Goal: Browse casually

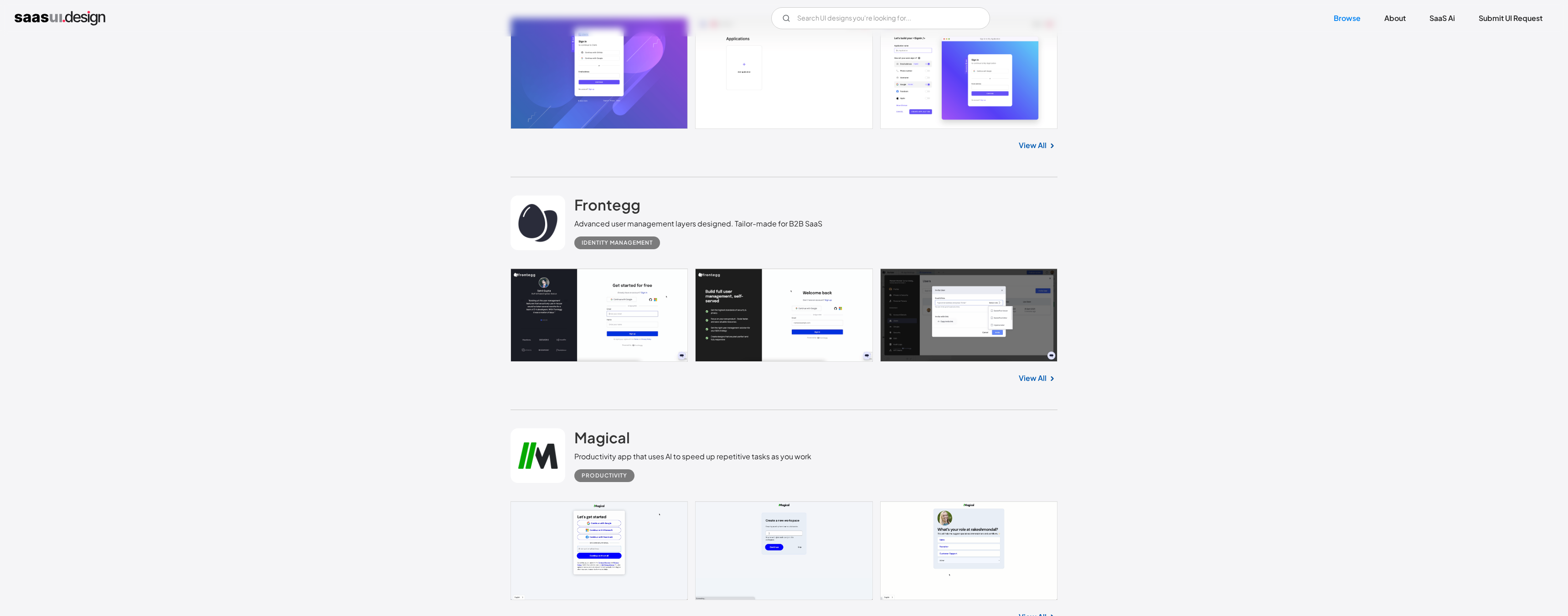
scroll to position [7608, 0]
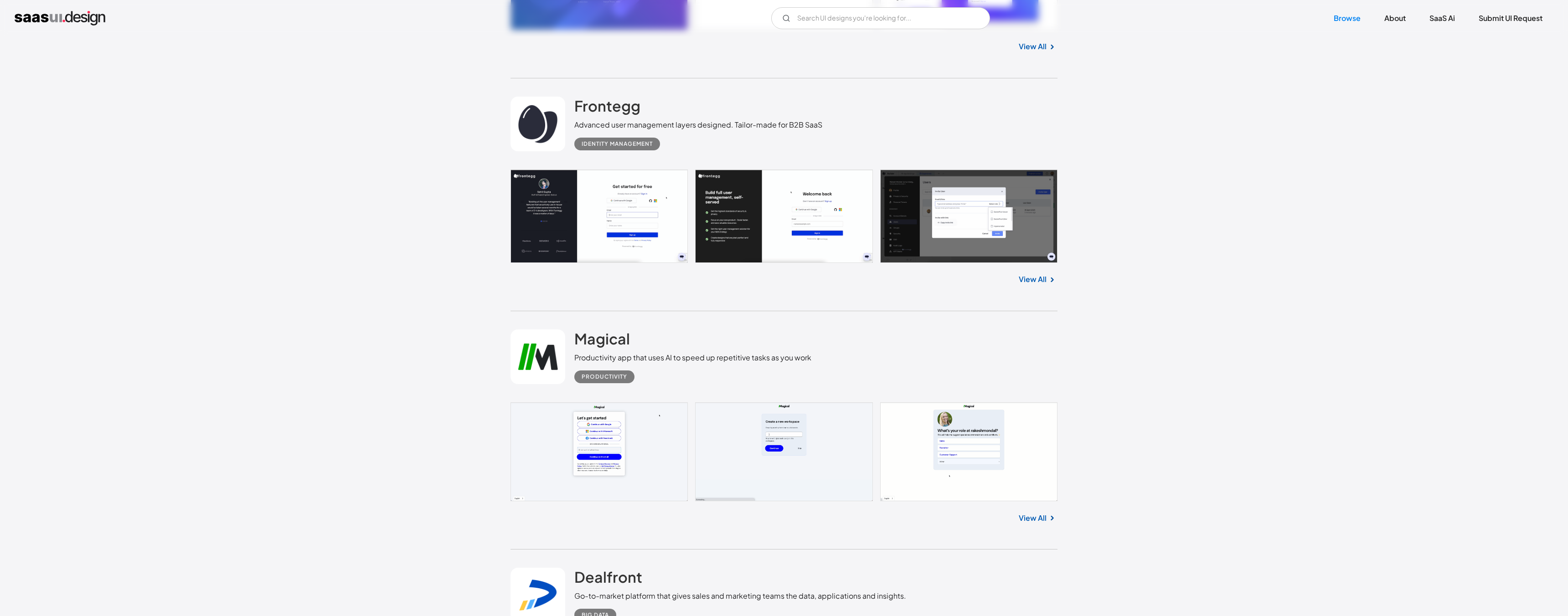
click at [626, 233] on link at bounding box center [784, 216] width 547 height 92
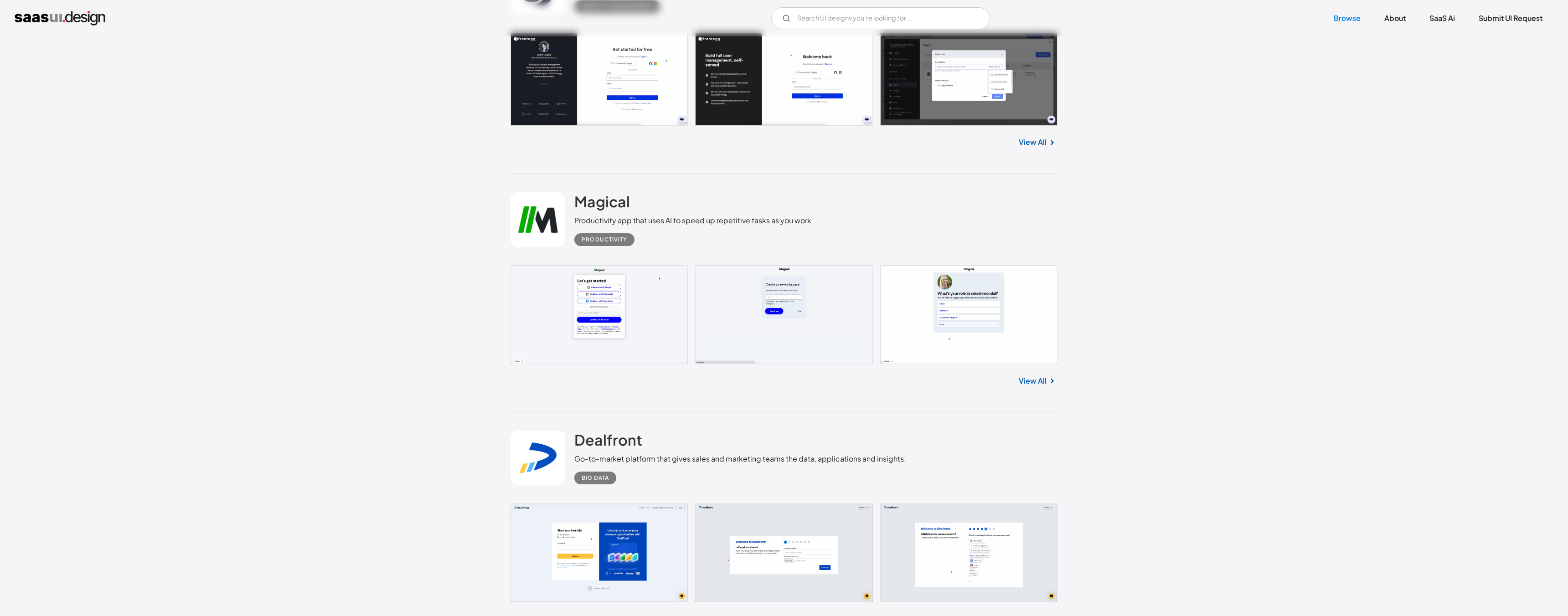
scroll to position [7857, 0]
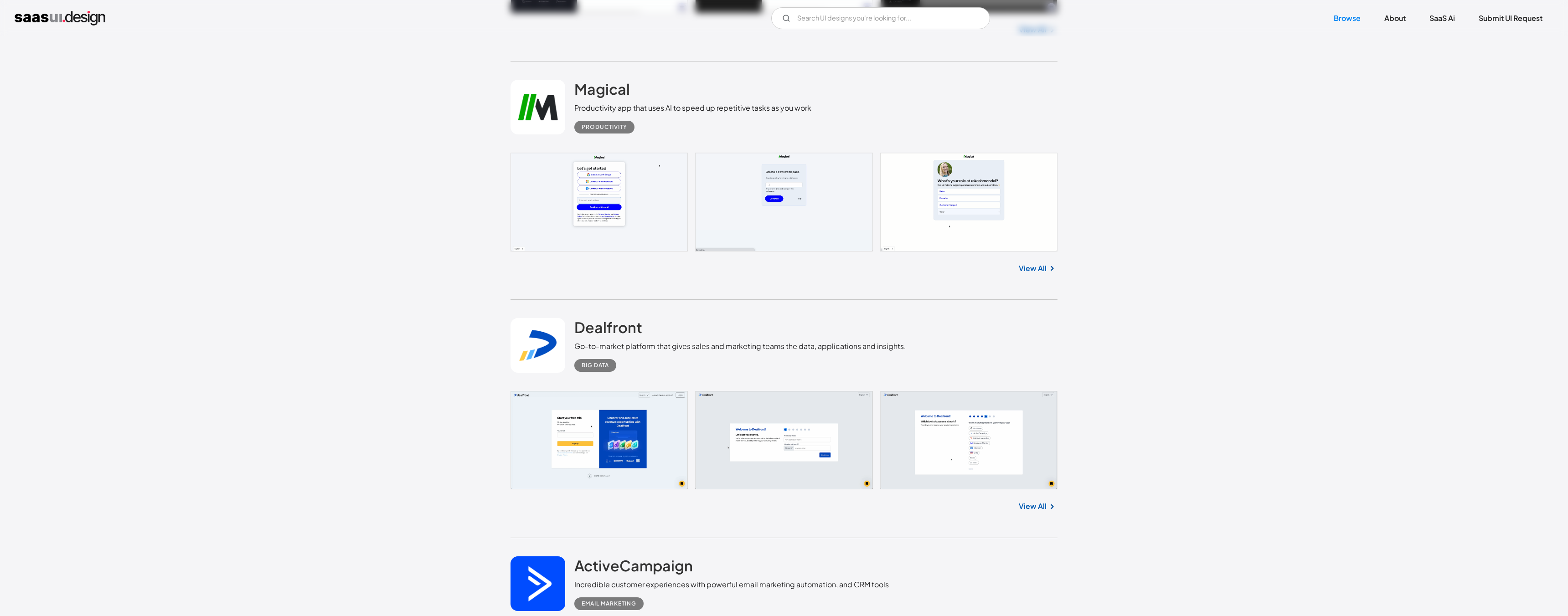
click at [552, 189] on link at bounding box center [784, 202] width 547 height 98
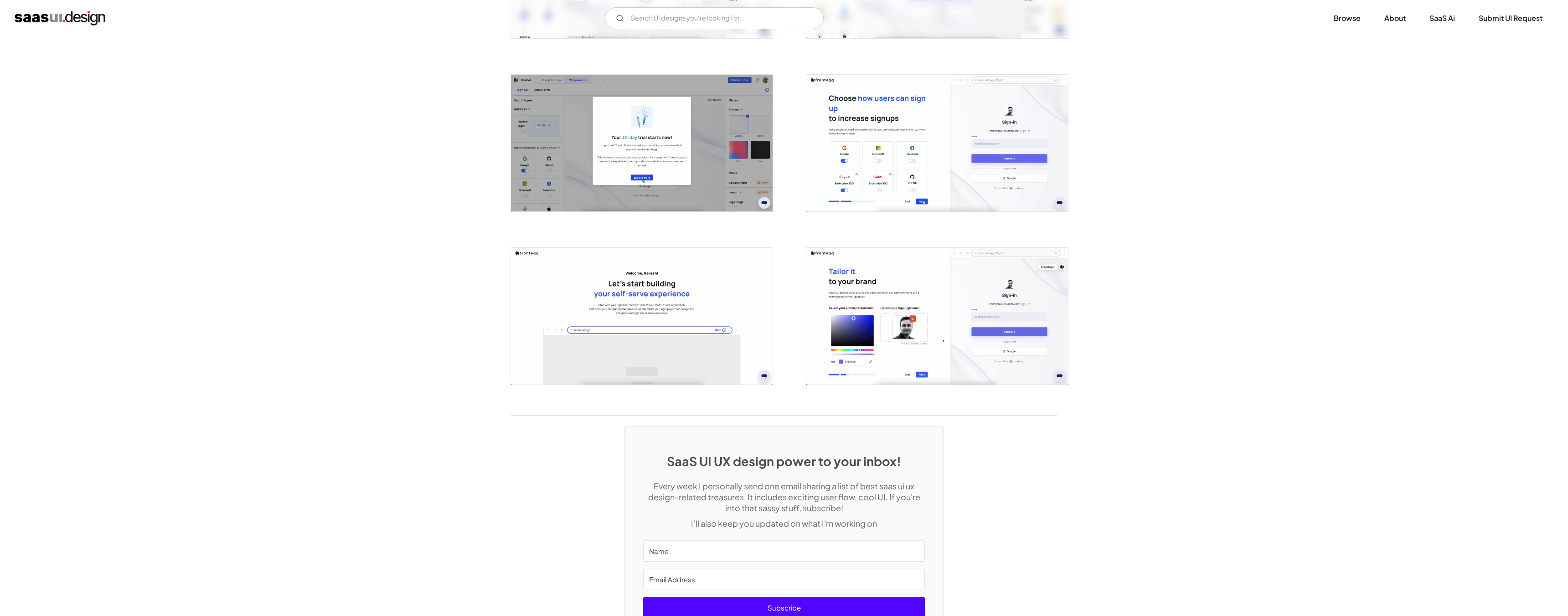
scroll to position [1967, 0]
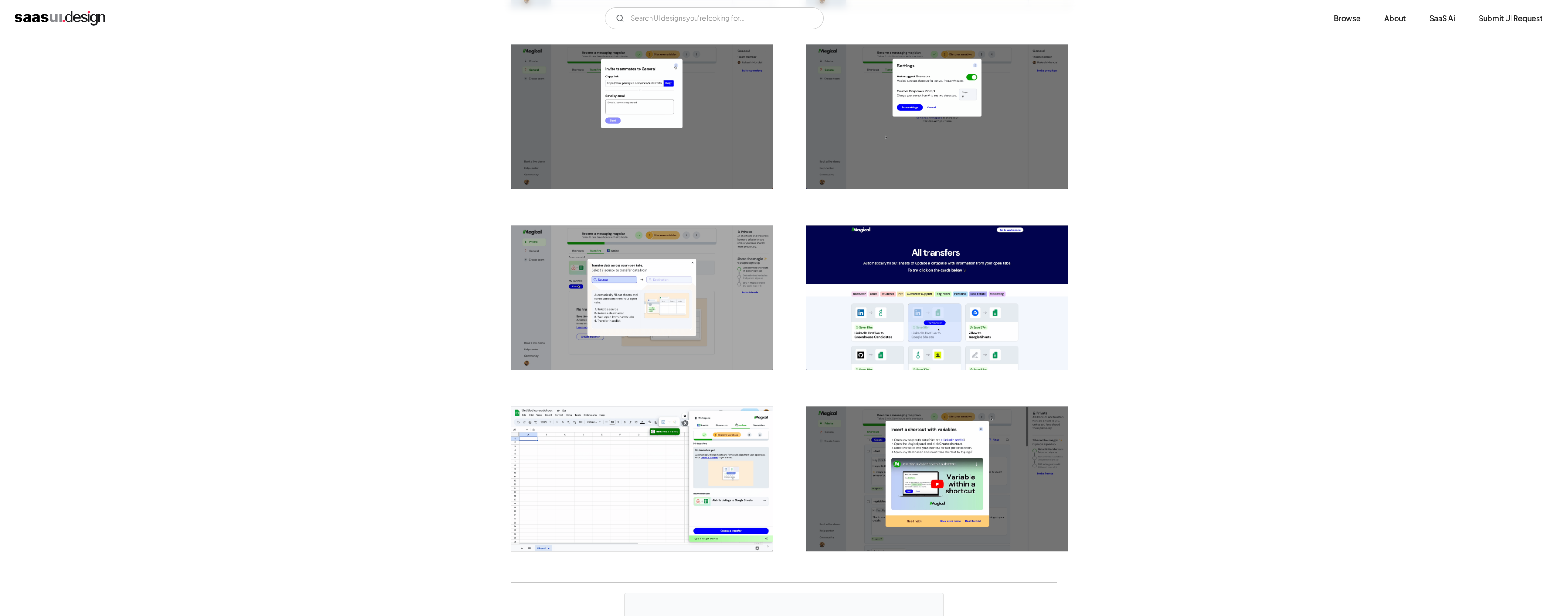
scroll to position [1708, 0]
